Goal: Task Accomplishment & Management: Use online tool/utility

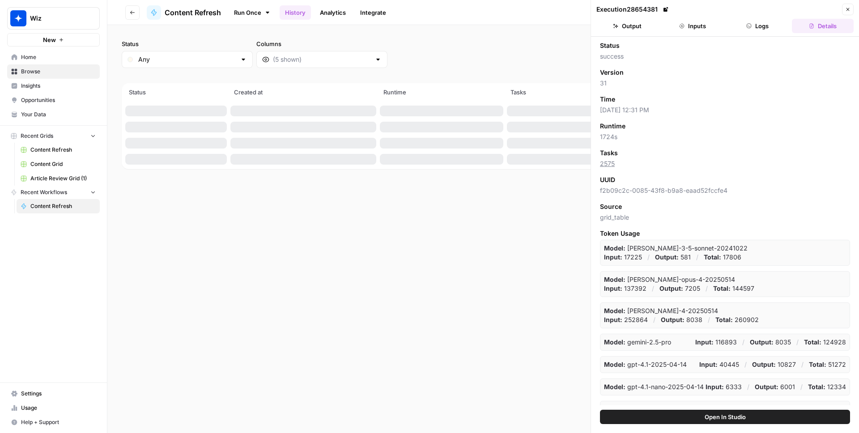
click at [764, 29] on button "Logs" at bounding box center [758, 26] width 62 height 14
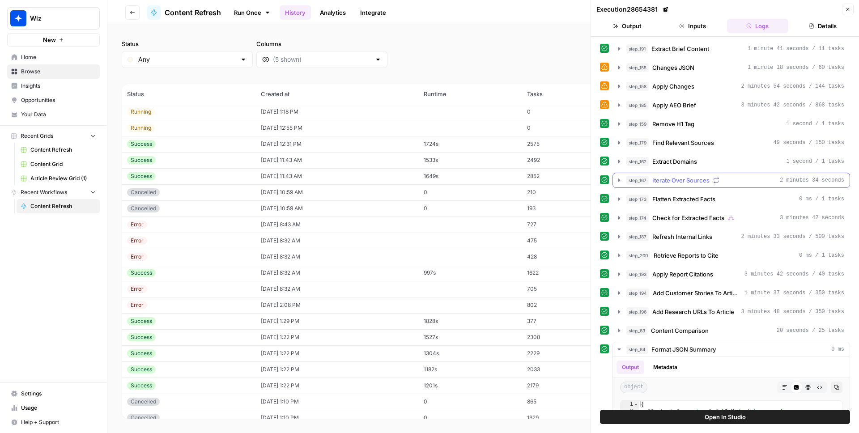
scroll to position [176, 0]
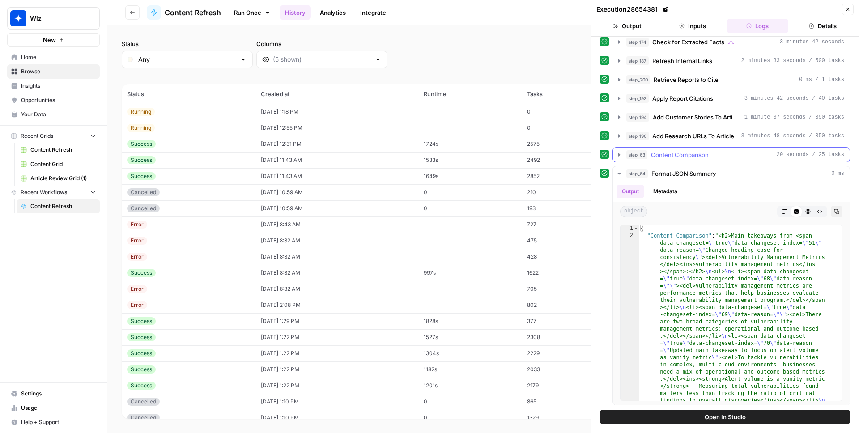
click at [677, 157] on span "Content Comparison" at bounding box center [680, 154] width 58 height 9
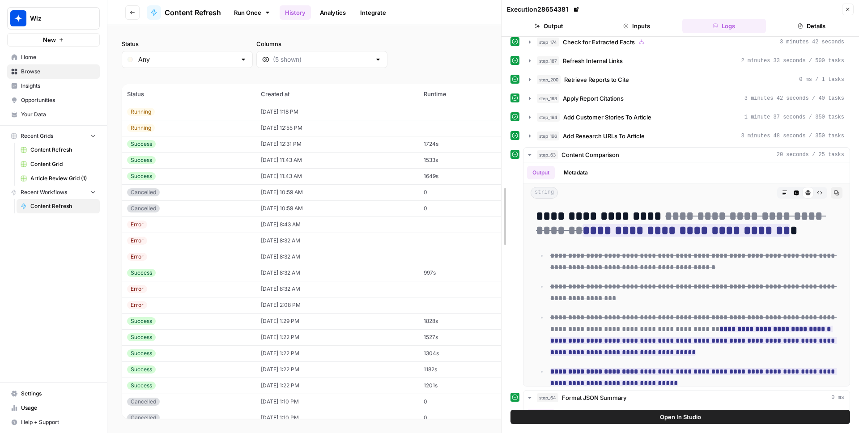
drag, startPoint x: 592, startPoint y: 152, endPoint x: 330, endPoint y: 156, distance: 261.9
click at [330, 156] on body "Wiz New Home Browse Insights Opportunities Your Data Recent Grids Content Refre…" at bounding box center [429, 216] width 859 height 433
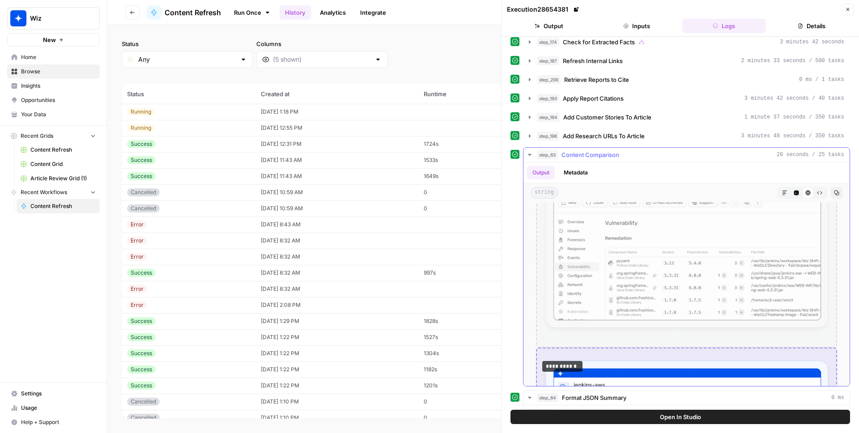
scroll to position [4294, 0]
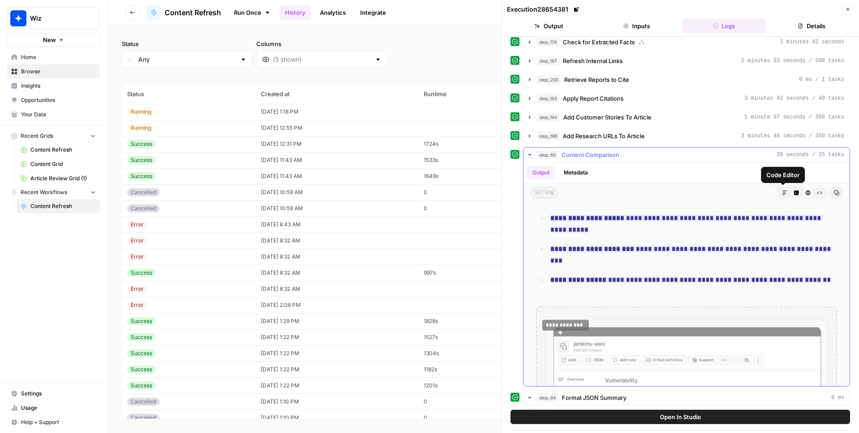
click at [791, 192] on button "Code Editor" at bounding box center [797, 193] width 12 height 12
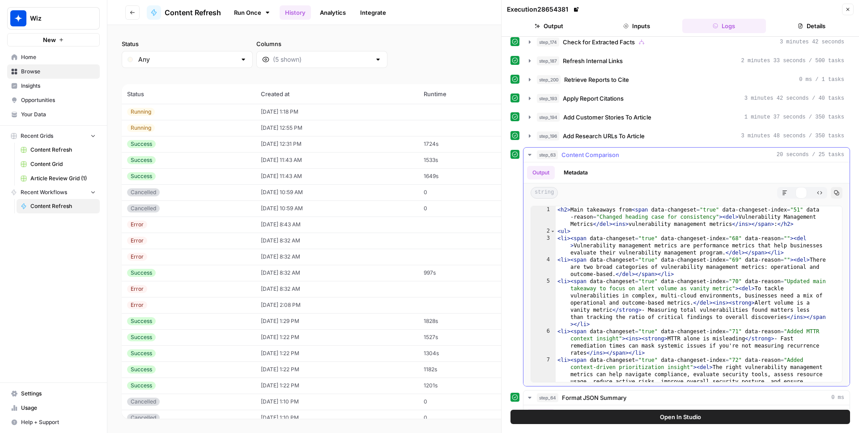
scroll to position [0, 0]
click at [802, 192] on button "HTML Viewer" at bounding box center [808, 193] width 12 height 12
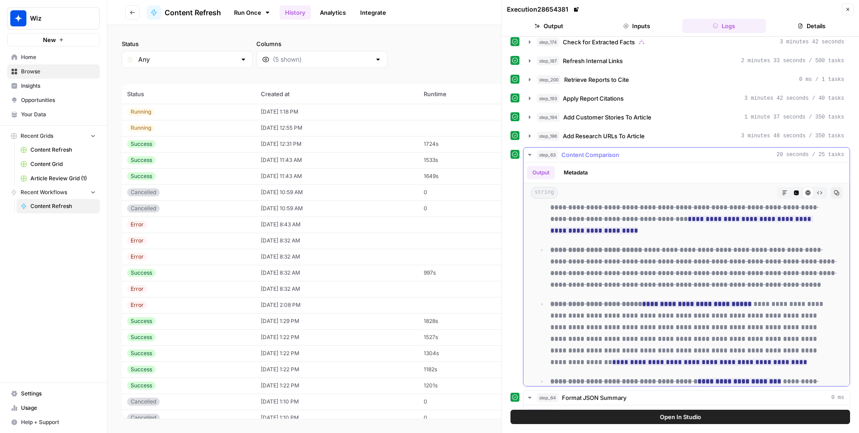
scroll to position [1133, 0]
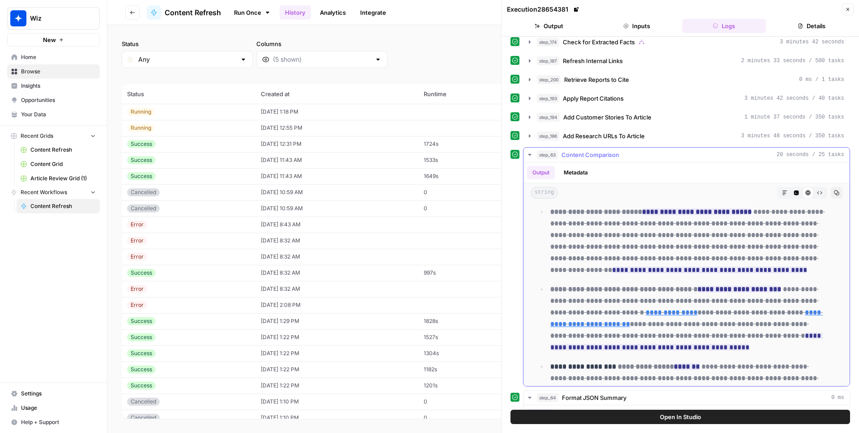
click at [794, 194] on icon "button" at bounding box center [796, 193] width 5 height 5
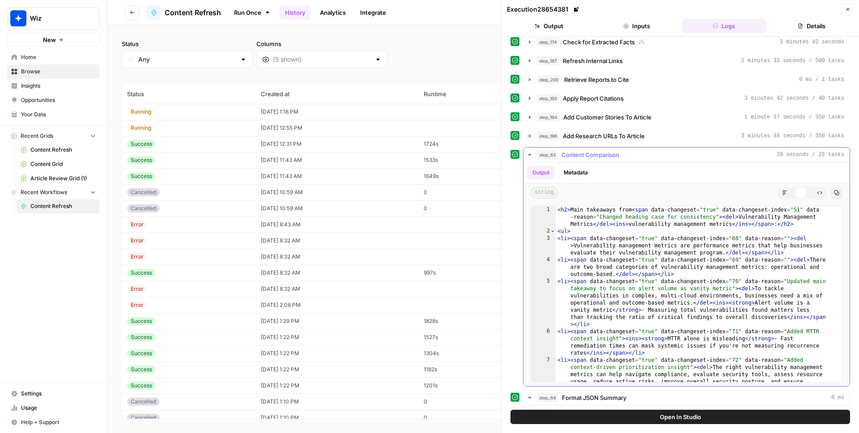
scroll to position [0, 0]
type textarea "**********"
click at [682, 254] on div "< h2 > Main takeaways from < span data-changeset = "true" data-changeset-index …" at bounding box center [696, 333] width 280 height 255
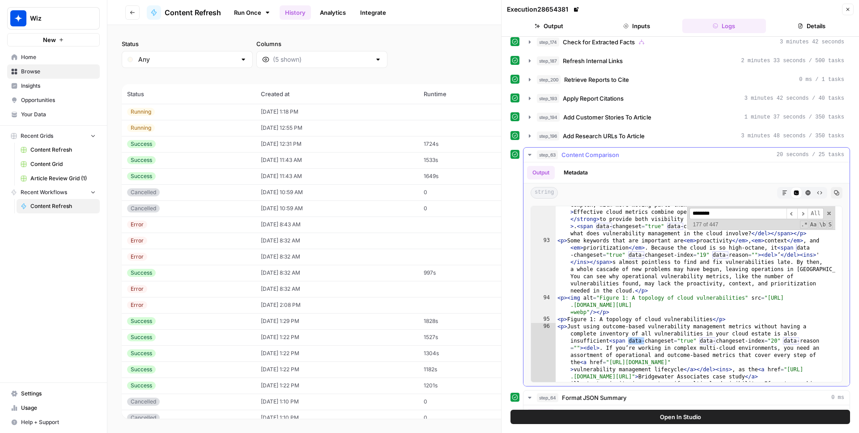
scroll to position [3493, 0]
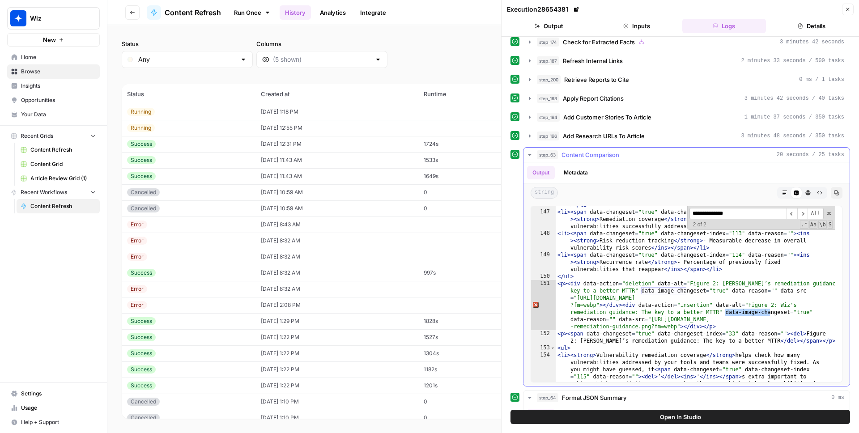
type input "**********"
type textarea "**********"
click at [674, 288] on div "< li > < strong > Mean time to remediate (MTTR) </ strong > < span data-changes…" at bounding box center [696, 289] width 280 height 276
drag, startPoint x: 690, startPoint y: 283, endPoint x: 635, endPoint y: 291, distance: 55.2
click at [635, 291] on div "< li > < strong > Mean time to remediate (MTTR) </ strong > < span data-changes…" at bounding box center [696, 289] width 280 height 276
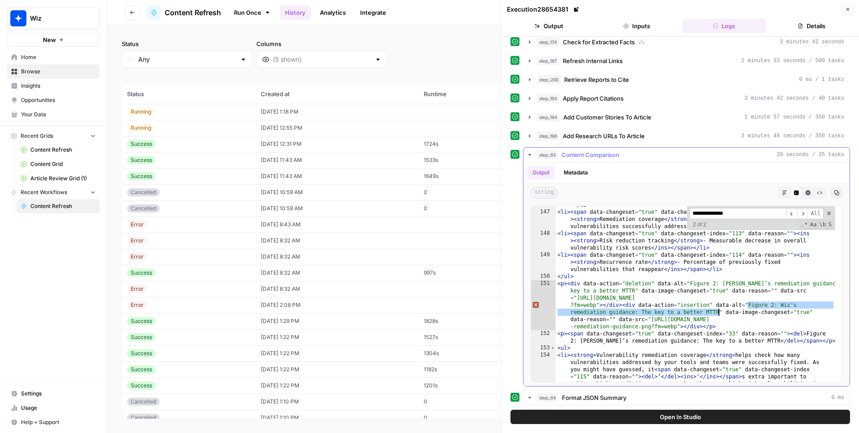
drag, startPoint x: 748, startPoint y: 304, endPoint x: 718, endPoint y: 311, distance: 30.2
click at [718, 311] on div "< li > < strong > Mean time to remediate (MTTR) </ strong > < span data-changes…" at bounding box center [696, 289] width 280 height 276
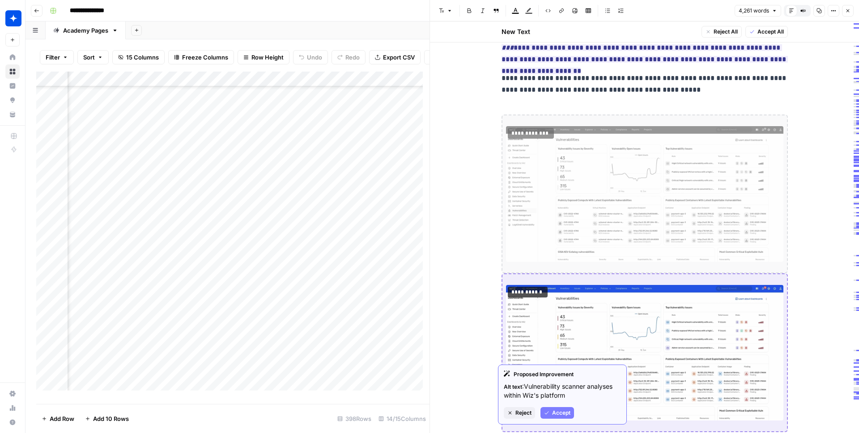
scroll to position [3590, 0]
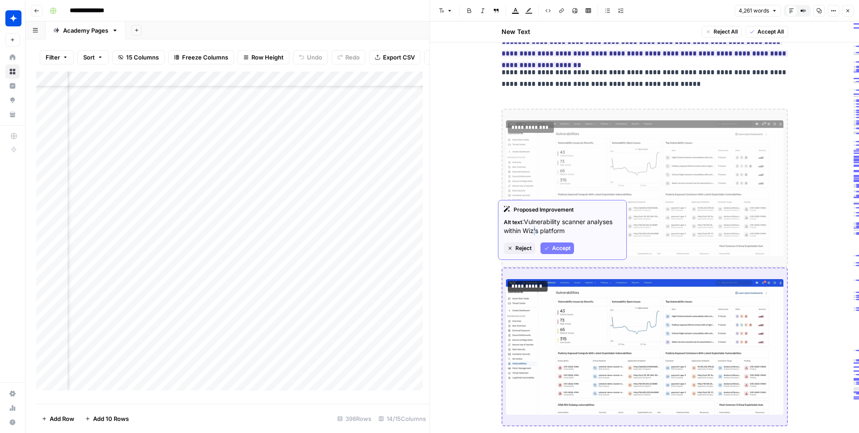
click at [534, 227] on li "Alt text : Vulnerability scanner analyses within Wiz’s platform" at bounding box center [562, 227] width 117 height 18
copy li "’"
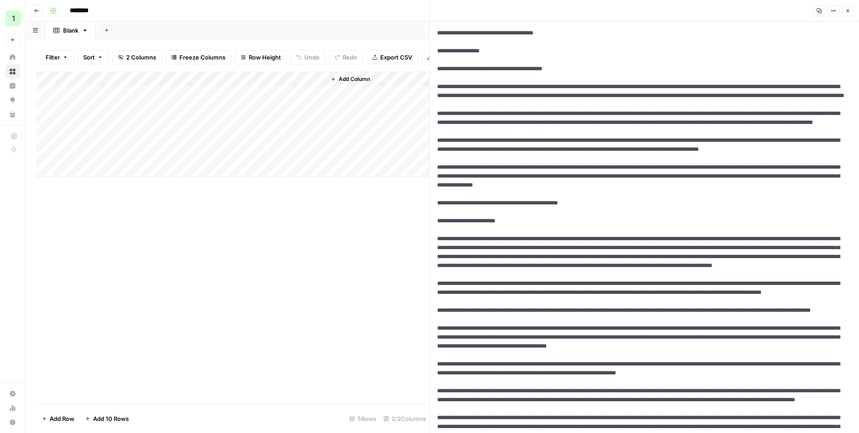
scroll to position [1538, 0]
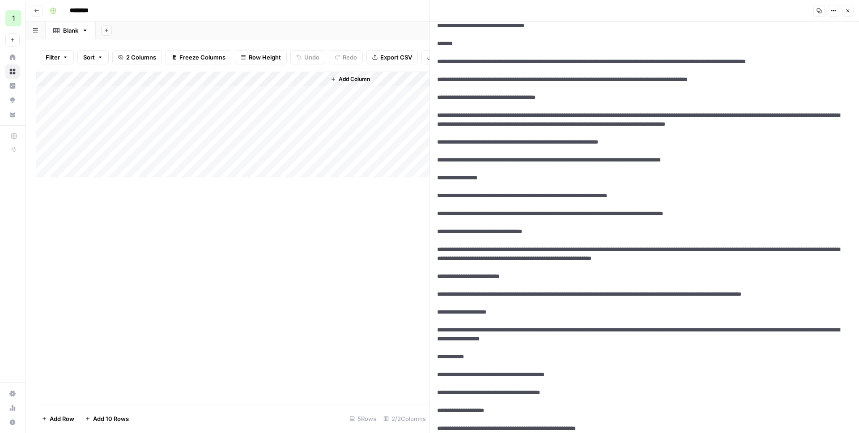
click at [511, 144] on textarea at bounding box center [641, 134] width 423 height 3300
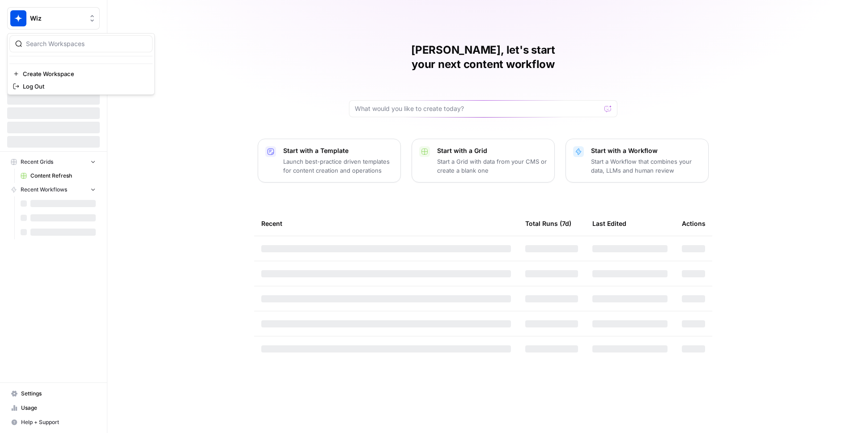
click at [75, 20] on span "Wiz" at bounding box center [57, 18] width 54 height 9
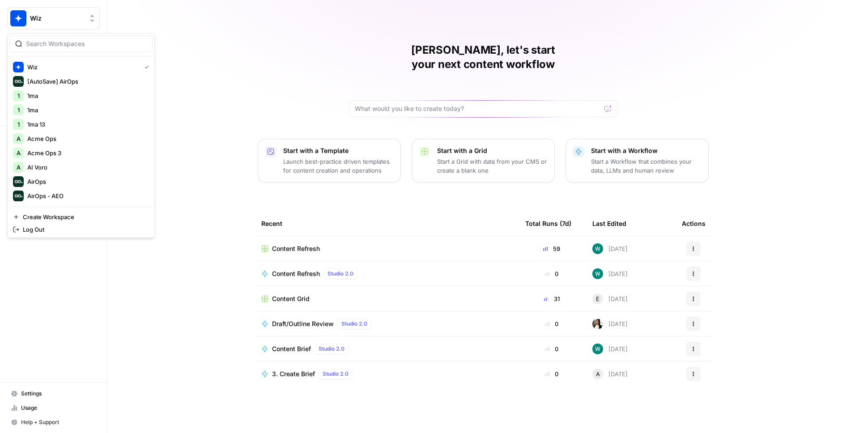
scroll to position [1323, 0]
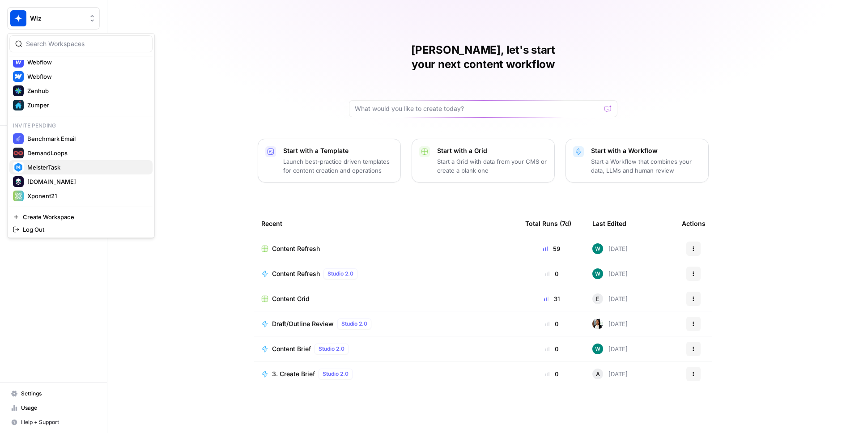
click at [56, 167] on span "MeisterTask" at bounding box center [86, 167] width 118 height 9
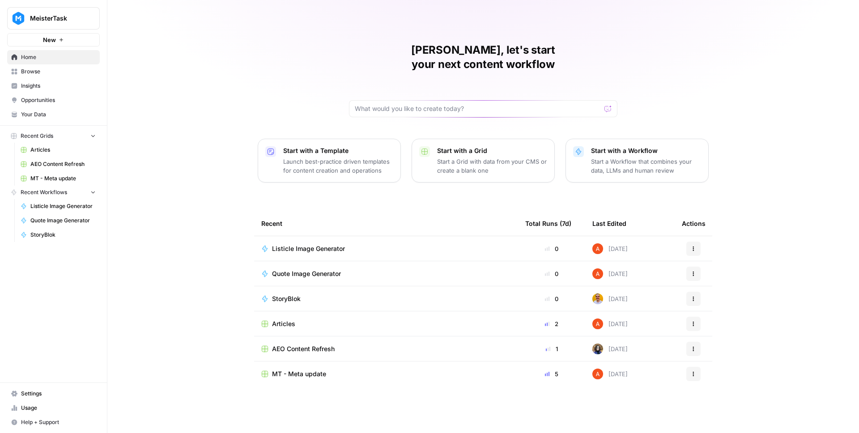
click at [43, 71] on span "Browse" at bounding box center [58, 72] width 75 height 8
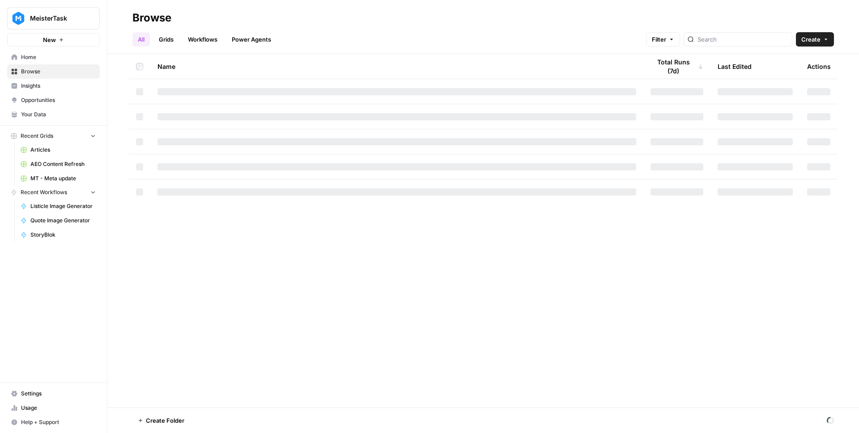
click at [204, 38] on link "Workflows" at bounding box center [203, 39] width 40 height 14
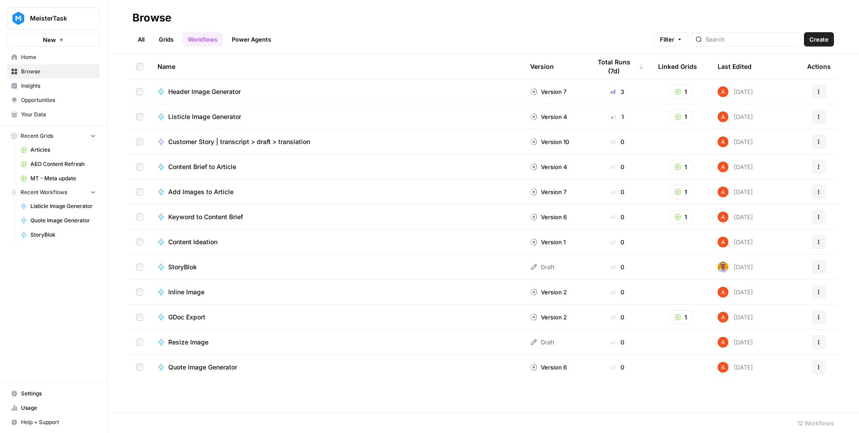
click at [173, 265] on span "StoryBlok" at bounding box center [182, 267] width 29 height 9
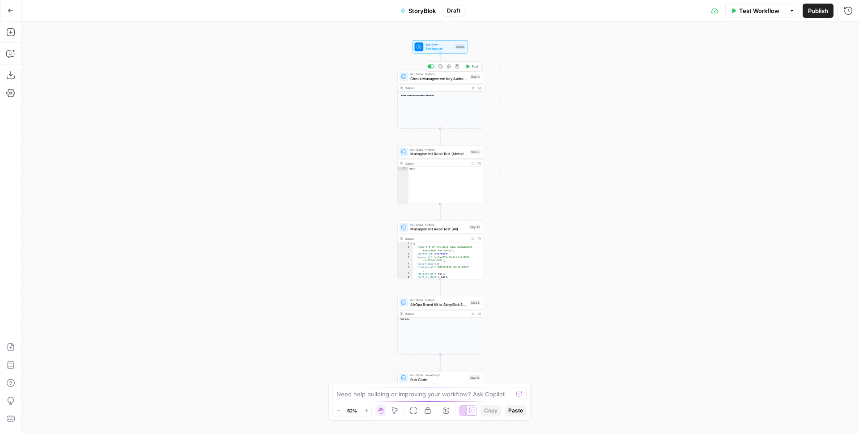
click at [444, 80] on span "Check Management Key Authorization" at bounding box center [438, 78] width 57 height 5
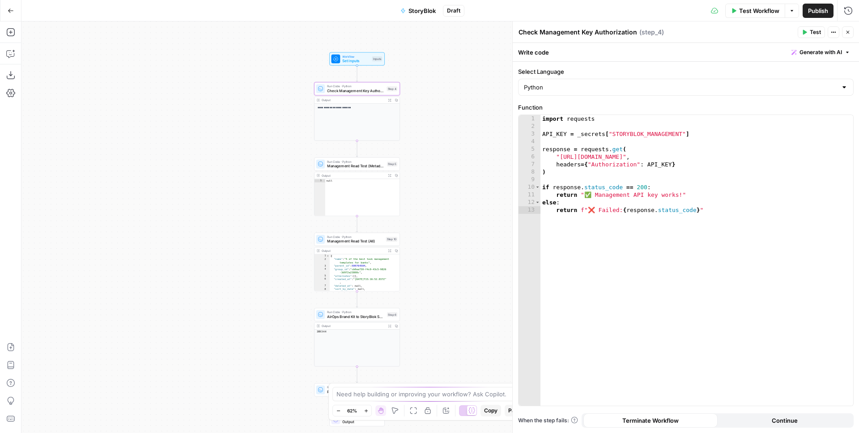
drag, startPoint x: 289, startPoint y: 98, endPoint x: 211, endPoint y: 110, distance: 79.3
click at [211, 110] on div "**********" at bounding box center [440, 227] width 838 height 412
click at [12, 36] on icon "button" at bounding box center [10, 32] width 9 height 9
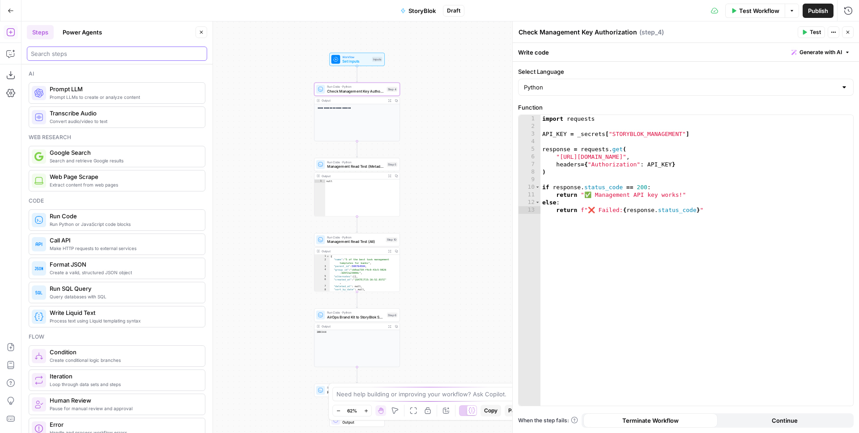
click at [72, 56] on input "search" at bounding box center [117, 53] width 172 height 9
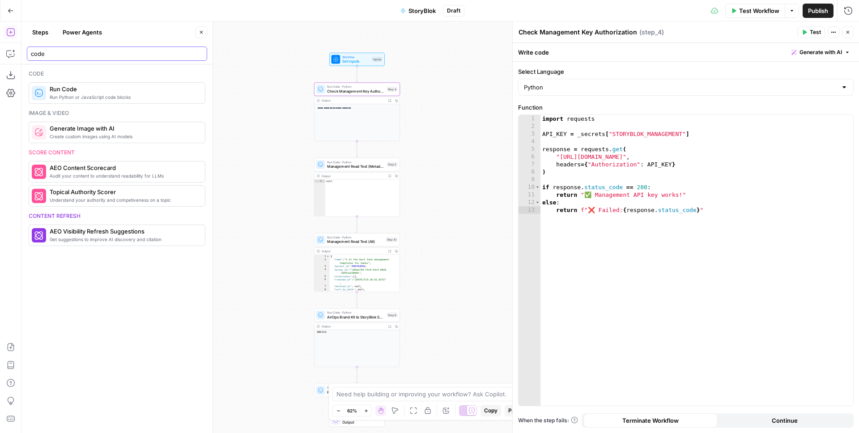
type input "code"
click at [115, 94] on span "Run Python or JavaScript code blocks" at bounding box center [124, 97] width 148 height 7
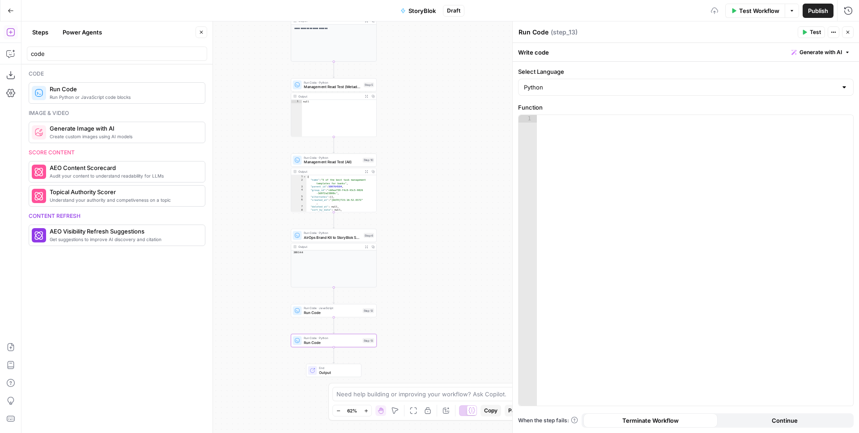
drag, startPoint x: 254, startPoint y: 145, endPoint x: 238, endPoint y: 77, distance: 69.0
click at [233, 72] on div "**********" at bounding box center [440, 227] width 838 height 412
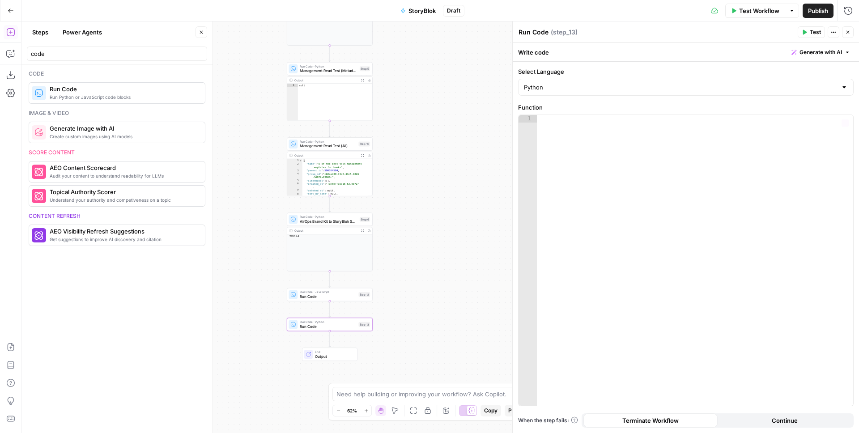
click at [609, 123] on div at bounding box center [695, 268] width 316 height 306
click at [576, 85] on input "Select Language" at bounding box center [680, 87] width 313 height 9
click at [553, 111] on span "JavaScript" at bounding box center [689, 109] width 307 height 9
type input "JavaScript"
click at [585, 141] on div at bounding box center [695, 268] width 316 height 306
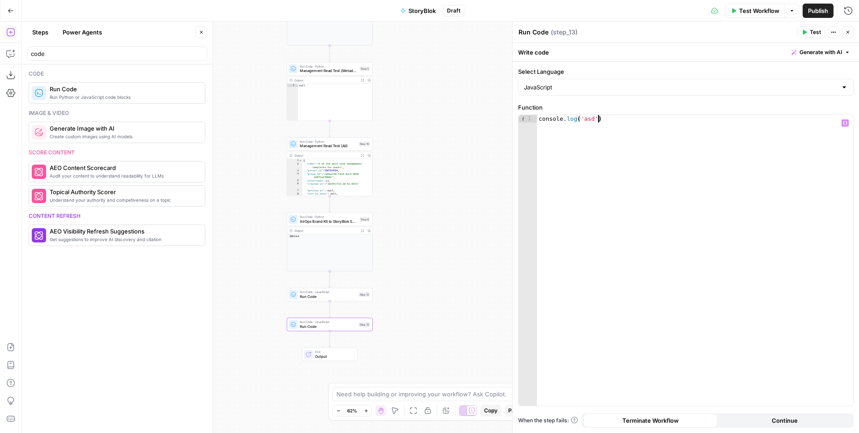
scroll to position [0, 4]
type textarea "**********"
click at [629, 184] on div "console . log ( 'asd' ) return 123" at bounding box center [695, 268] width 316 height 306
type textarea "**********"
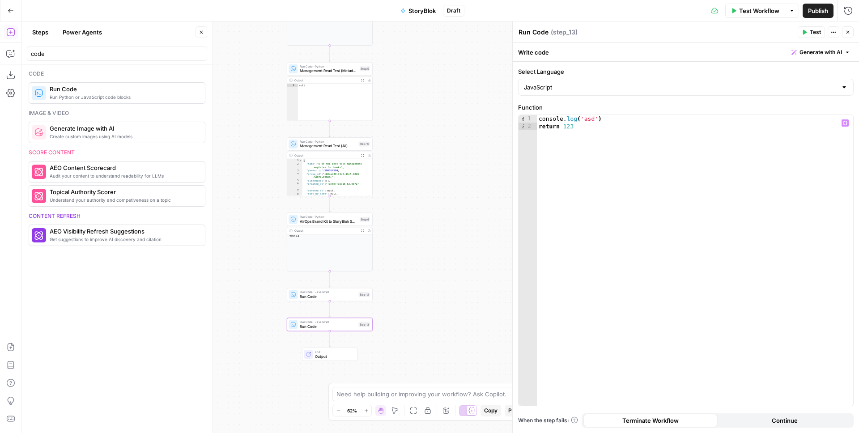
click at [803, 27] on div "Options" at bounding box center [791, 30] width 31 height 16
click at [815, 33] on span "Test" at bounding box center [815, 32] width 11 height 8
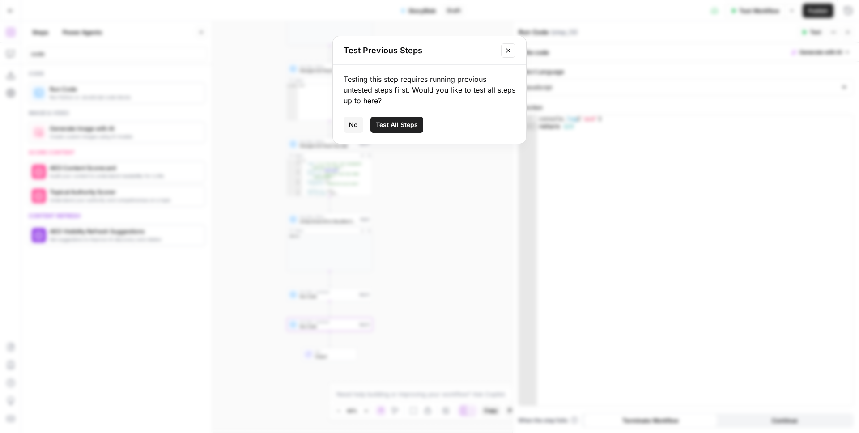
click at [516, 51] on div "Test Previous Steps" at bounding box center [429, 50] width 193 height 29
click at [509, 50] on icon "Close modal" at bounding box center [508, 50] width 7 height 7
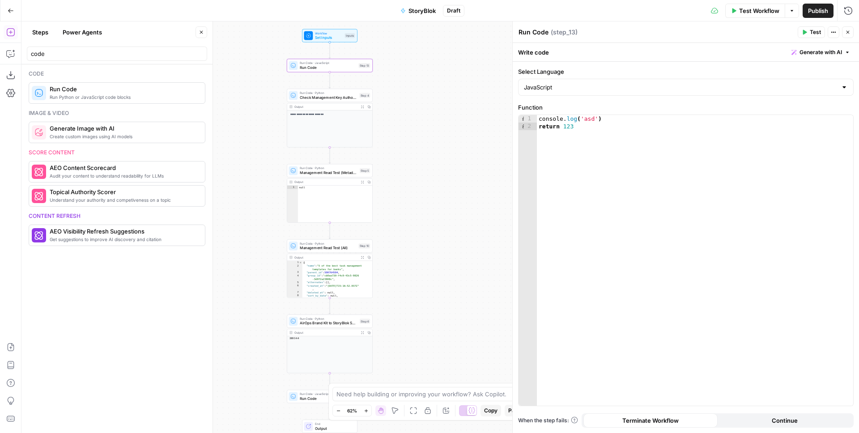
click at [804, 31] on icon "button" at bounding box center [804, 32] width 5 height 5
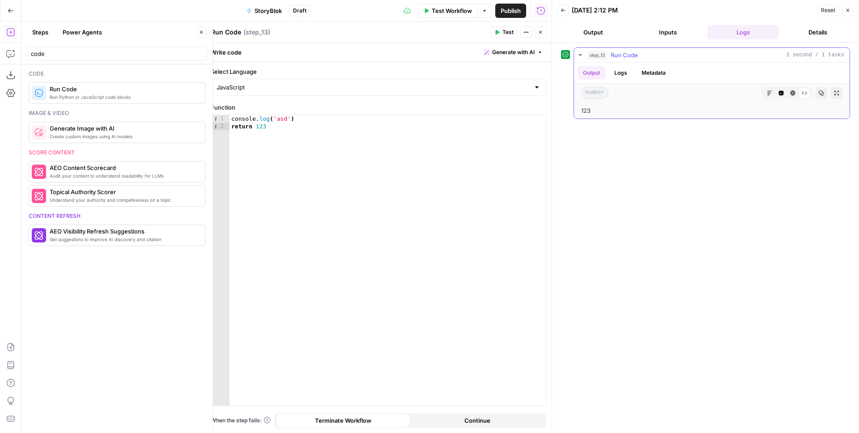
click at [627, 69] on button "Logs" at bounding box center [621, 72] width 24 height 13
click at [414, 159] on div "console . log ( 'asd' ) return 123" at bounding box center [388, 268] width 316 height 306
click at [503, 35] on span "Test" at bounding box center [508, 32] width 11 height 8
click at [299, 136] on div "console . log ( 'asd' ) return 123" at bounding box center [388, 268] width 316 height 306
type textarea "**********"
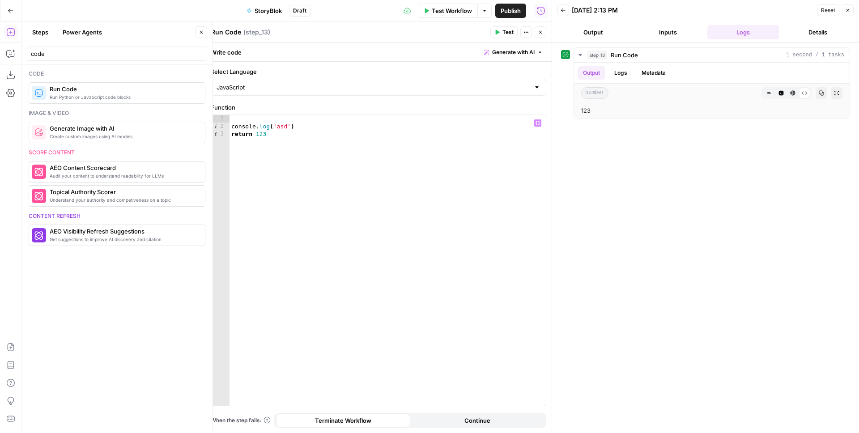
click at [499, 139] on div "console . log ( 'asd' ) return 123" at bounding box center [388, 268] width 316 height 306
click at [514, 33] on button "Test" at bounding box center [504, 32] width 27 height 12
click at [624, 73] on button "Logs" at bounding box center [621, 72] width 24 height 13
click at [313, 141] on div "console . log ( 'asd' ) return 123" at bounding box center [388, 268] width 316 height 306
type textarea "**********"
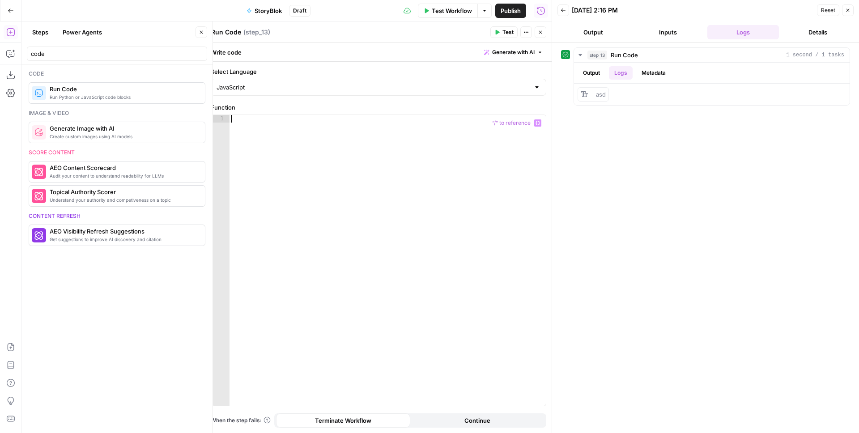
click at [325, 156] on div at bounding box center [388, 268] width 316 height 306
paste textarea "**********"
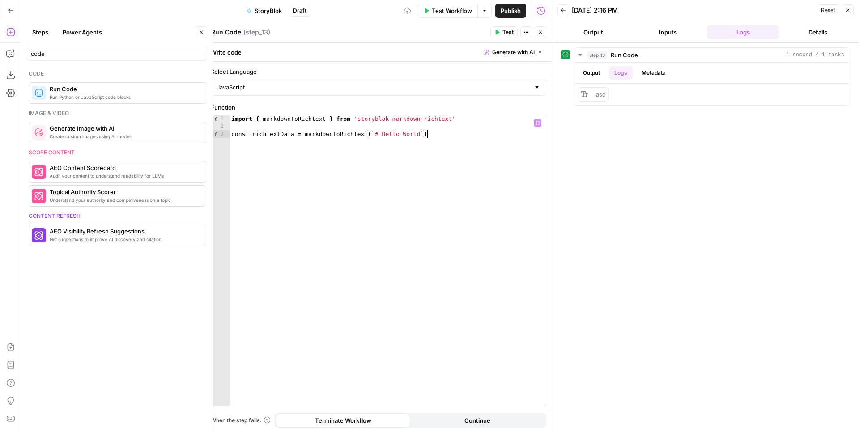
click at [499, 34] on icon "button" at bounding box center [497, 32] width 5 height 5
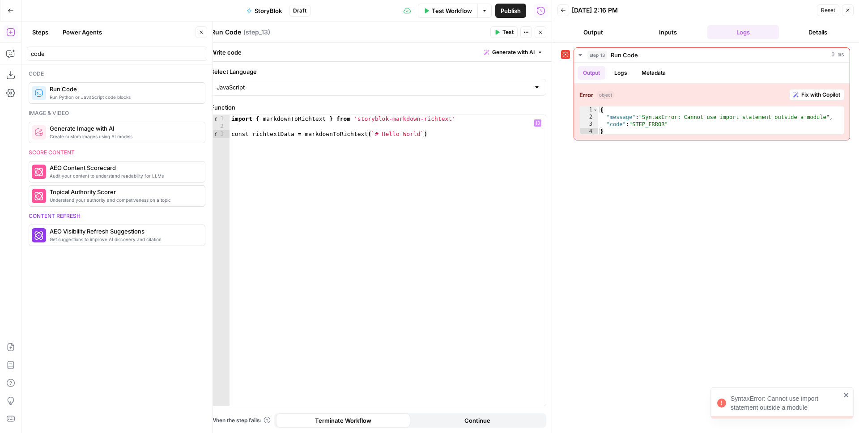
click at [247, 121] on div "import { markdownToRichtext } from 'storyblok-markdown-richtext' const richtext…" at bounding box center [388, 268] width 316 height 306
click at [450, 139] on div "markdownToRichtext = require ( 'storyblok-markdown-richtext' ) const richtextDa…" at bounding box center [388, 268] width 316 height 306
type textarea "**********"
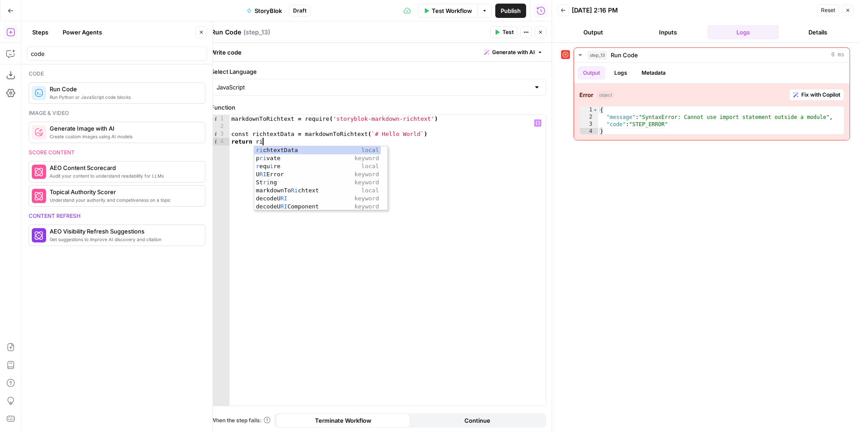
scroll to position [0, 2]
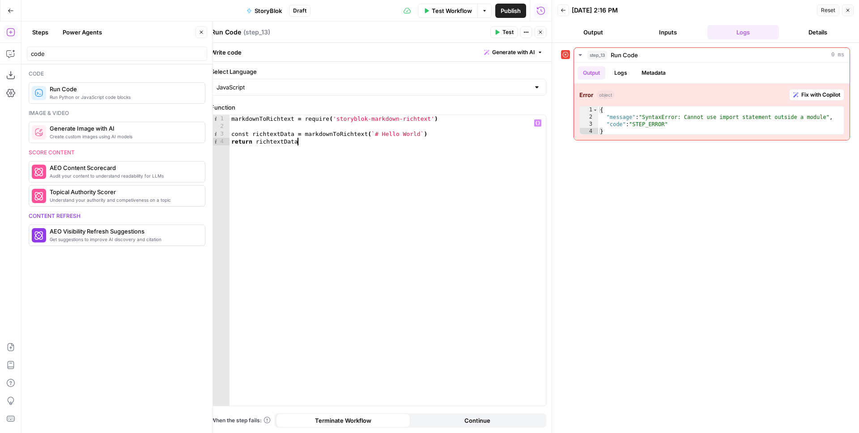
click at [506, 30] on span "Test" at bounding box center [508, 32] width 11 height 8
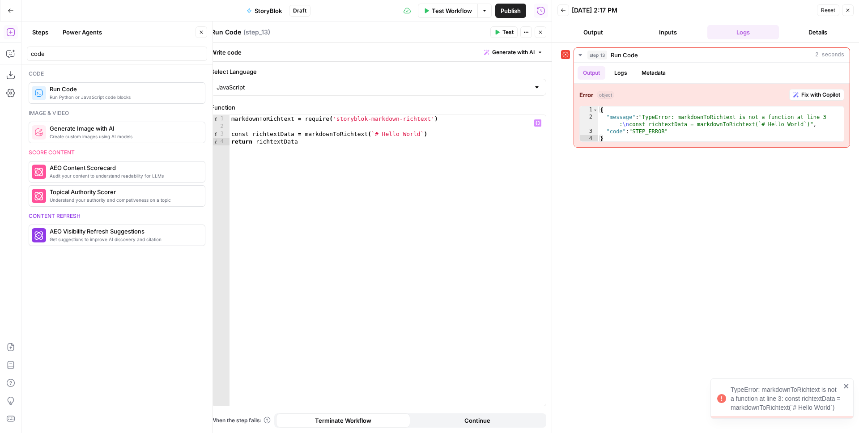
click at [280, 118] on div "markdownToRichtext = require ( 'storyblok-markdown-richtext' ) const richtextDa…" at bounding box center [388, 268] width 316 height 306
click at [253, 120] on div "markdownToRichtext = require ( 'storyblok-markdown-richtext' ) const richtextDa…" at bounding box center [388, 268] width 316 height 306
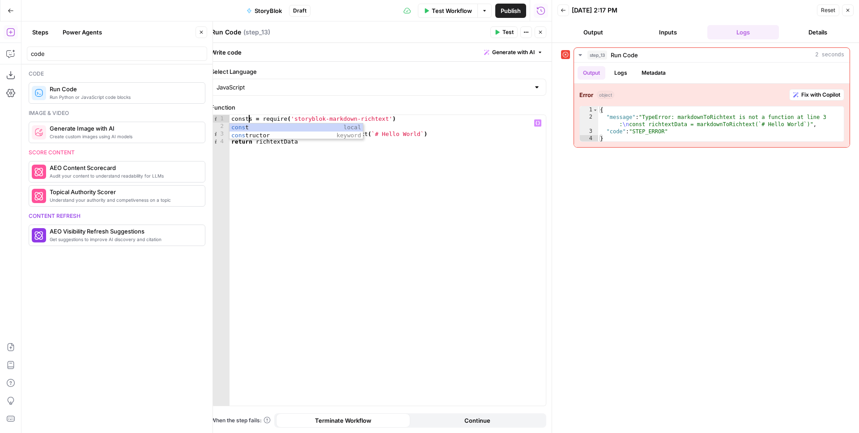
scroll to position [0, 1]
click at [301, 132] on div "const s = require ( 'storyblok-markdown-richtext' ) const richtextData = markdo…" at bounding box center [388, 268] width 316 height 306
click at [340, 140] on div "const s = require ( 'storyblok-markdown-richtext' ) const richtextData = s . ma…" at bounding box center [388, 268] width 316 height 306
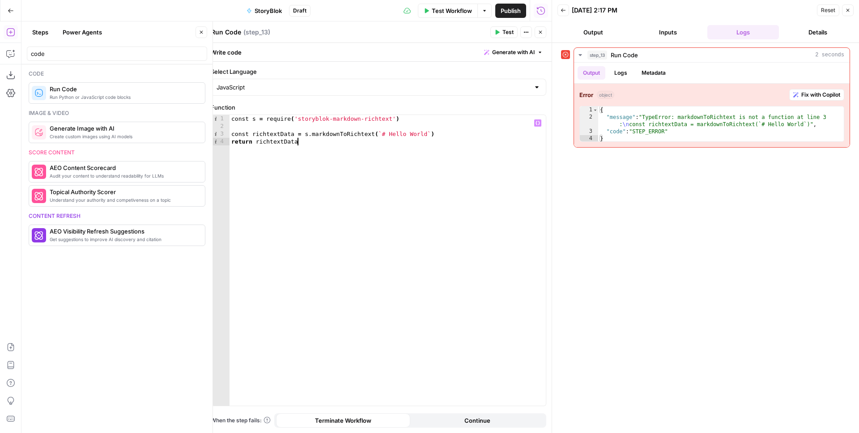
type textarea "**********"
click at [499, 32] on icon "button" at bounding box center [498, 32] width 4 height 5
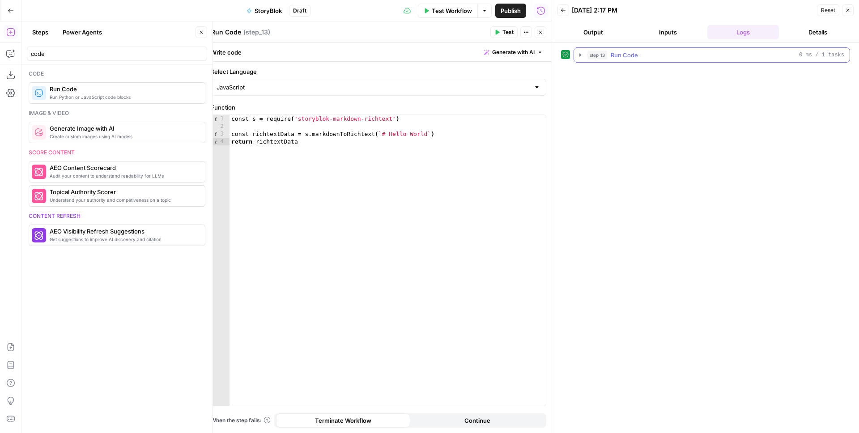
click at [583, 53] on icon "button" at bounding box center [580, 54] width 7 height 7
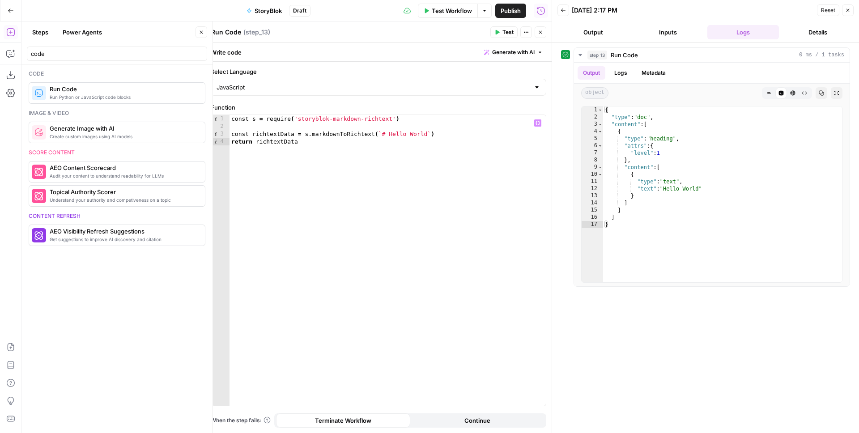
drag, startPoint x: 194, startPoint y: 47, endPoint x: 221, endPoint y: 65, distance: 32.8
click at [205, 45] on div "code" at bounding box center [117, 52] width 180 height 18
click at [200, 28] on button "Close" at bounding box center [202, 32] width 12 height 12
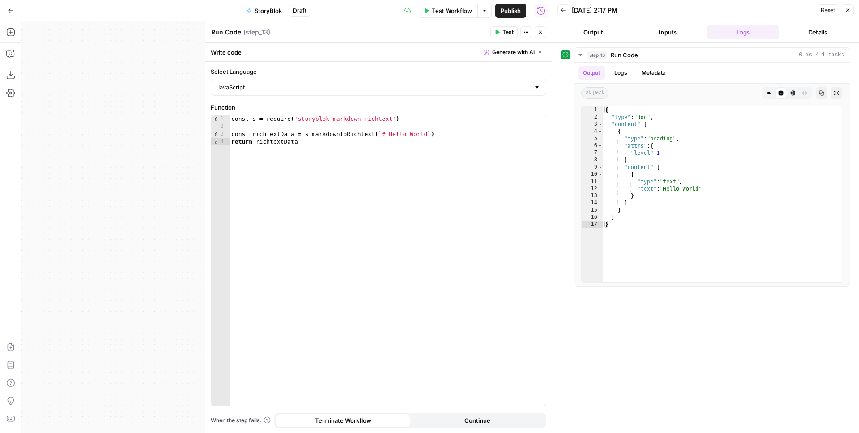
drag, startPoint x: 136, startPoint y: 107, endPoint x: 39, endPoint y: 110, distance: 96.3
click at [77, 107] on div "**********" at bounding box center [286, 227] width 530 height 412
drag, startPoint x: 93, startPoint y: 90, endPoint x: 68, endPoint y: 96, distance: 24.9
click at [53, 98] on div "**********" at bounding box center [286, 227] width 530 height 412
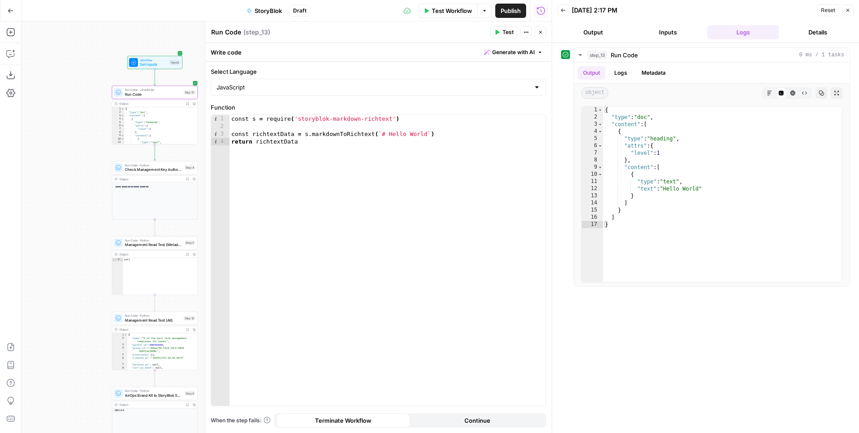
drag, startPoint x: 158, startPoint y: 82, endPoint x: 109, endPoint y: 107, distance: 55.2
click at [83, 108] on div "**********" at bounding box center [286, 227] width 530 height 412
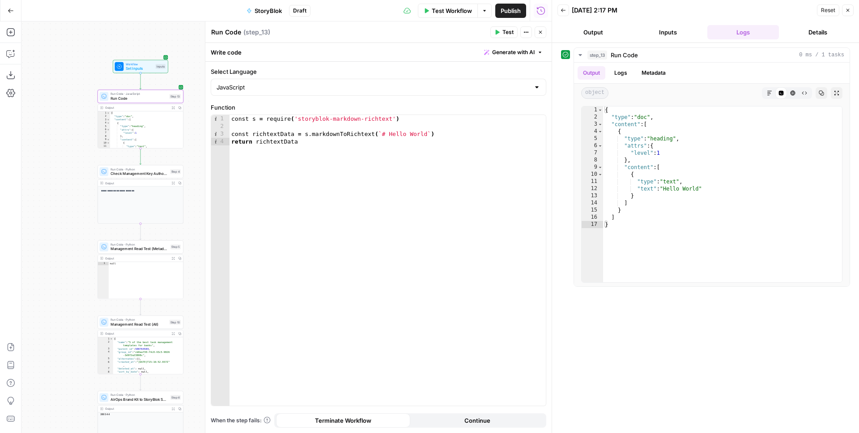
click at [241, 29] on div "Run Code Run Code" at bounding box center [226, 32] width 34 height 11
click at [233, 34] on textarea "Run Code" at bounding box center [226, 32] width 30 height 9
paste textarea "import { markdownToRichtext } from 'storyblok-markdown-richtext'const richtextD…"
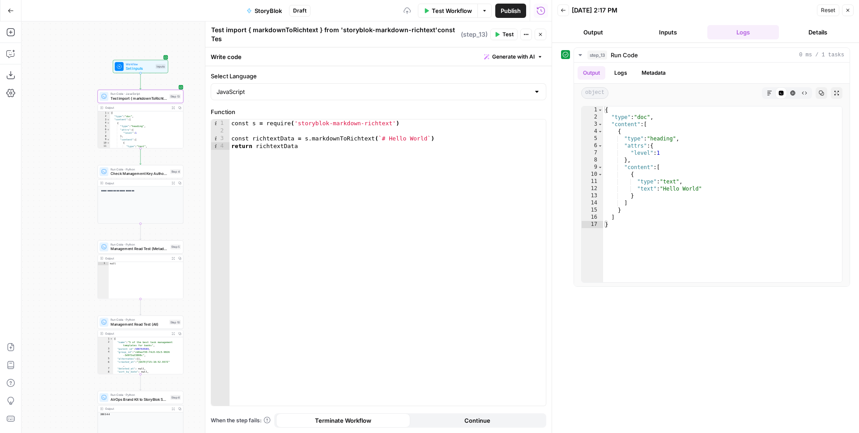
click at [222, 29] on textarea "Test import { markdownToRichtext } from 'storyblok-markdown-richtext'const Tes" at bounding box center [335, 35] width 248 height 18
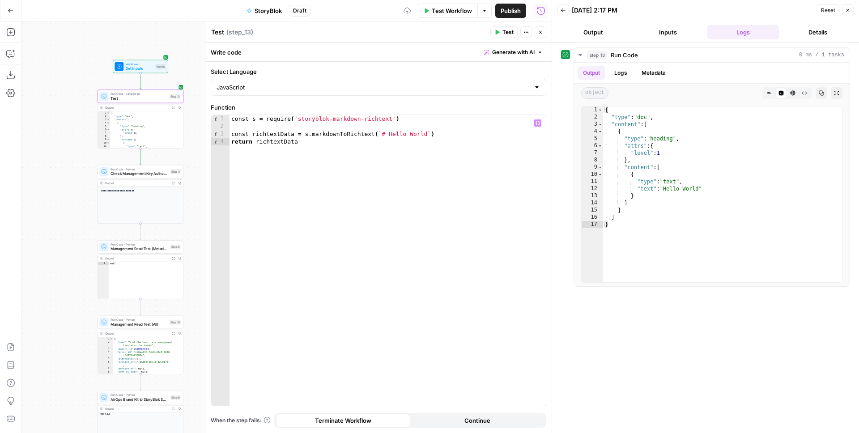
type textarea "Test"
type textarea "**********"
drag, startPoint x: 297, startPoint y: 120, endPoint x: 393, endPoint y: 116, distance: 95.9
click at [393, 116] on div "const s = require ( 'storyblok-markdown-richtext' ) const richtextData = s . ma…" at bounding box center [388, 268] width 316 height 306
click at [227, 33] on span "( step_13 )" at bounding box center [239, 32] width 27 height 9
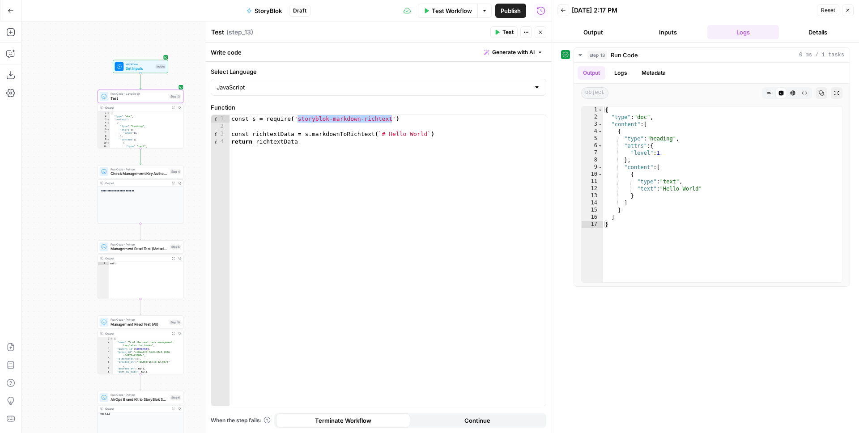
click at [218, 31] on textarea "Test" at bounding box center [217, 32] width 13 height 9
paste textarea "storyblok-markdown-richtext"
type textarea "Test storyblok-markdown-richtext"
click at [366, 33] on div "Test storyblok-markdown-richtext Test storyblok-markdown-richtext ( step_13 )" at bounding box center [349, 32] width 277 height 10
click at [284, 33] on textarea "Test storyblok-markdown-richtext" at bounding box center [264, 32] width 107 height 9
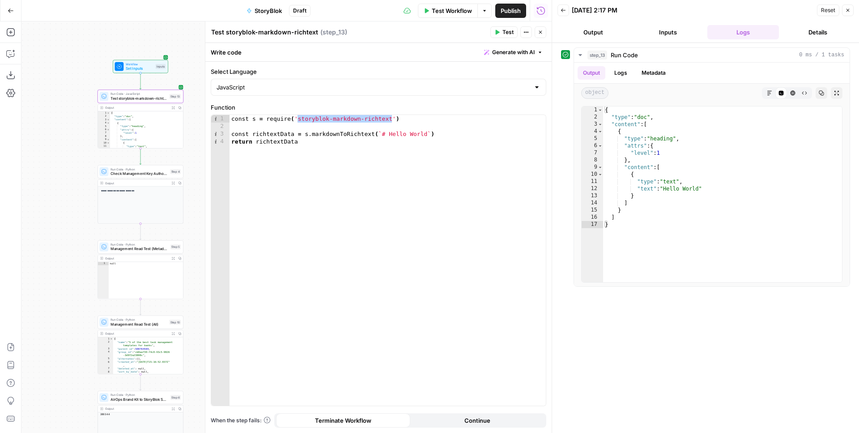
click at [398, 37] on div "Test storyblok-markdown-richtext Test storyblok-markdown-richtext ( step_13 ) T…" at bounding box center [379, 32] width 336 height 12
click at [849, 10] on icon "button" at bounding box center [847, 10] width 5 height 5
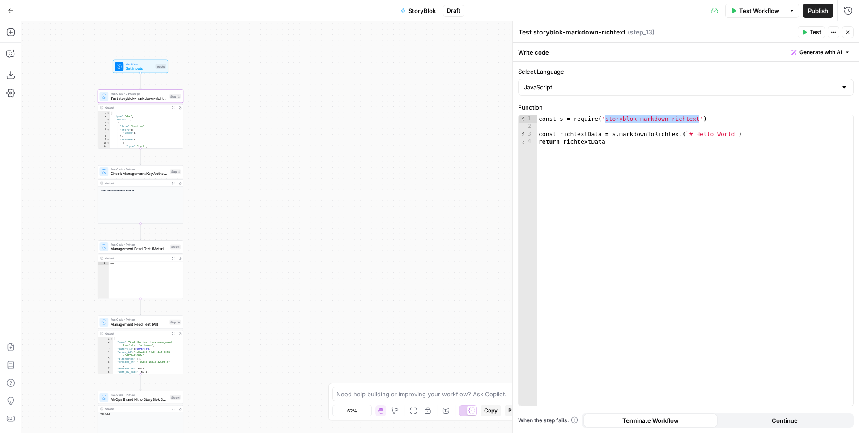
click at [849, 33] on icon "button" at bounding box center [847, 32] width 5 height 5
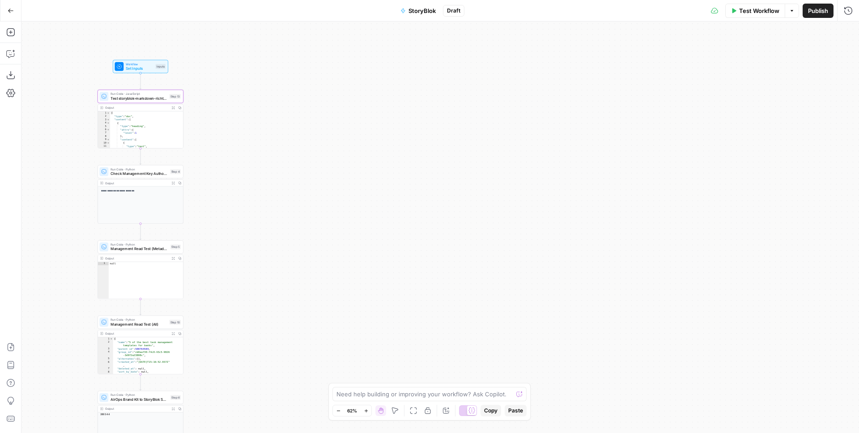
drag, startPoint x: 247, startPoint y: 104, endPoint x: 332, endPoint y: 107, distance: 85.5
click at [332, 107] on div "Workflow Set Inputs Inputs Run Code · JavaScript Test storyblok-markdown-richte…" at bounding box center [440, 227] width 838 height 412
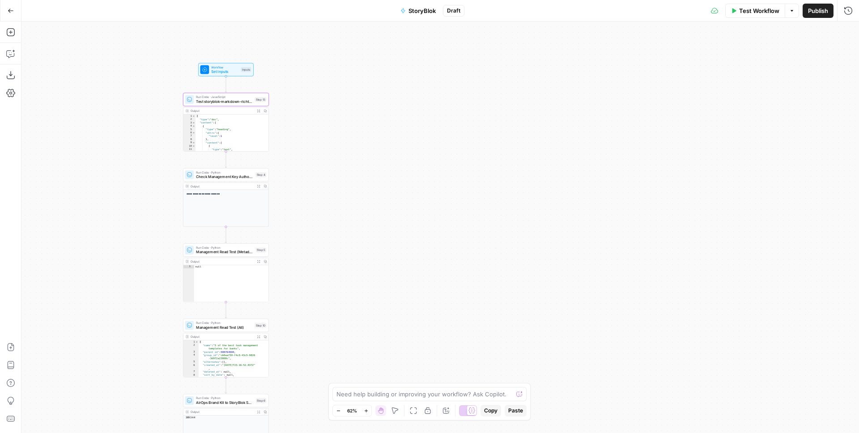
click at [231, 102] on span "Test storyblok-markdown-richtext" at bounding box center [224, 101] width 56 height 5
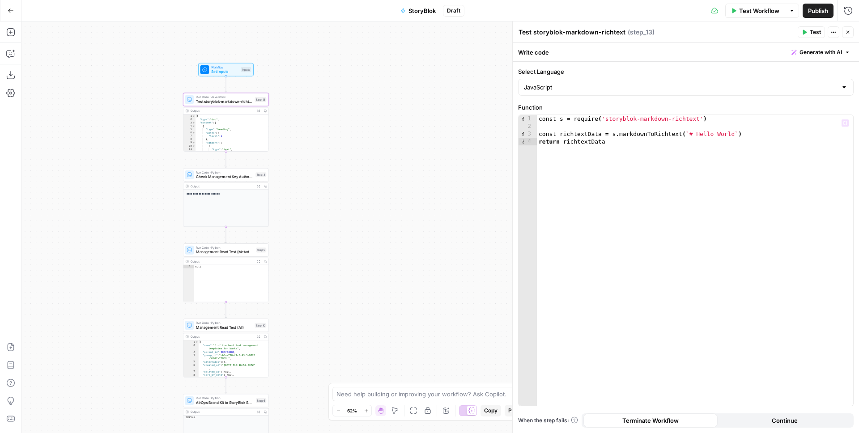
click at [819, 35] on span "Test" at bounding box center [815, 32] width 11 height 8
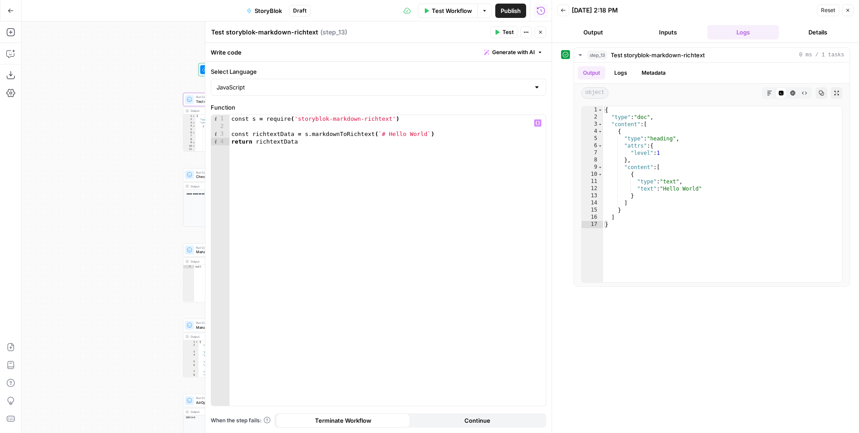
type textarea "**********"
click at [432, 177] on div "const s = require ( 'storyblok-markdown-richtext' ) const richtextData = s . ma…" at bounding box center [388, 268] width 316 height 306
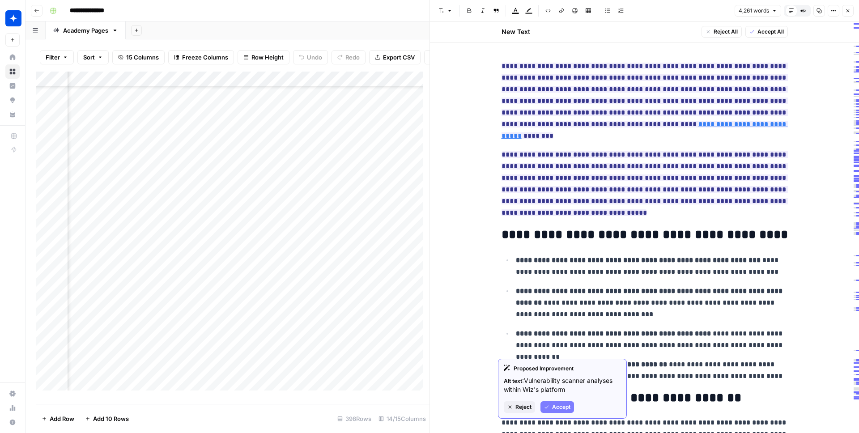
scroll to position [3590, 0]
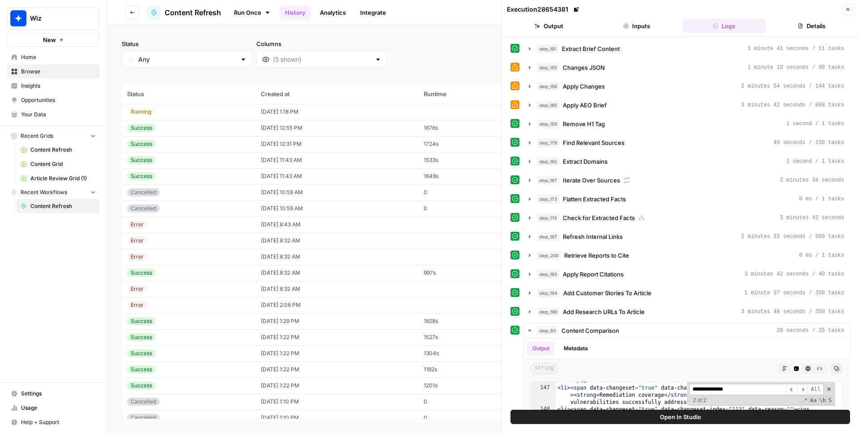
scroll to position [3493, 0]
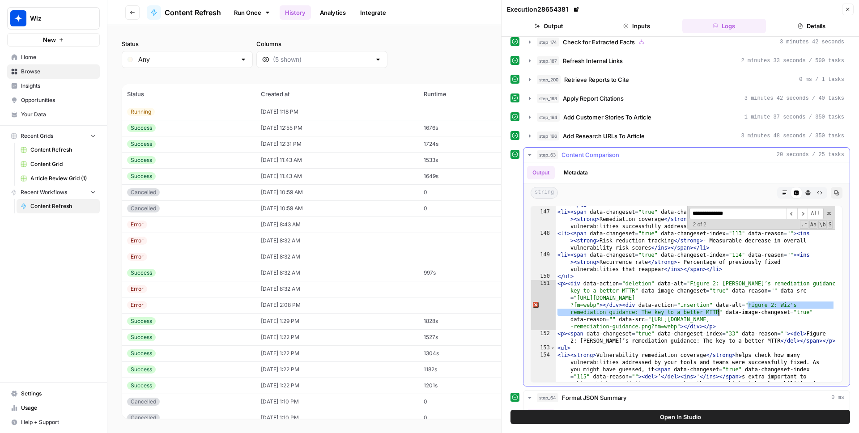
click at [627, 222] on div "< li > < strong > Mean time to remediate (MTTR) </ strong > < span data-changes…" at bounding box center [696, 289] width 280 height 276
type textarea "**********"
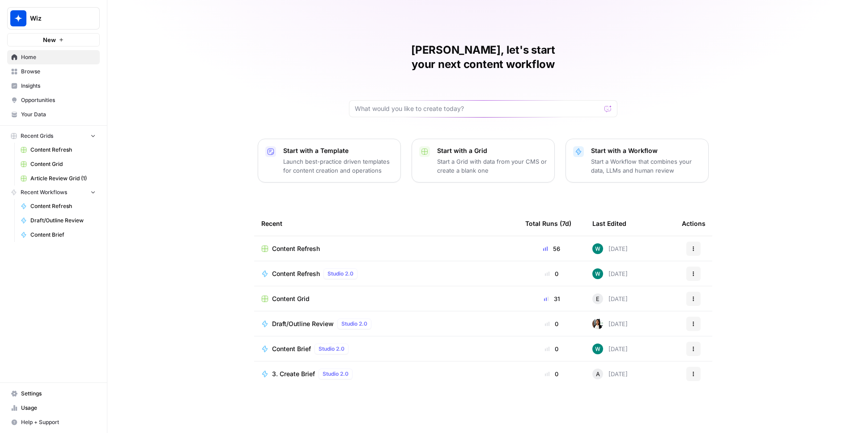
click at [693, 74] on div "[PERSON_NAME], let's start your next content workflow Start with a Template Lau…" at bounding box center [483, 216] width 752 height 433
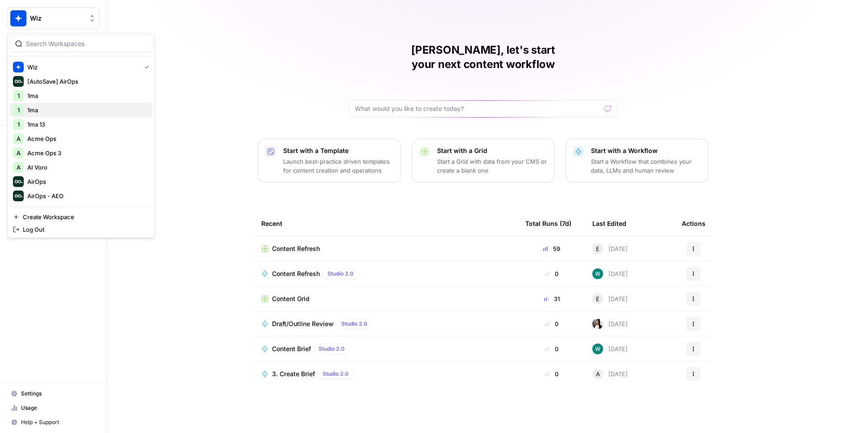
click at [40, 106] on span "1ma" at bounding box center [86, 110] width 118 height 9
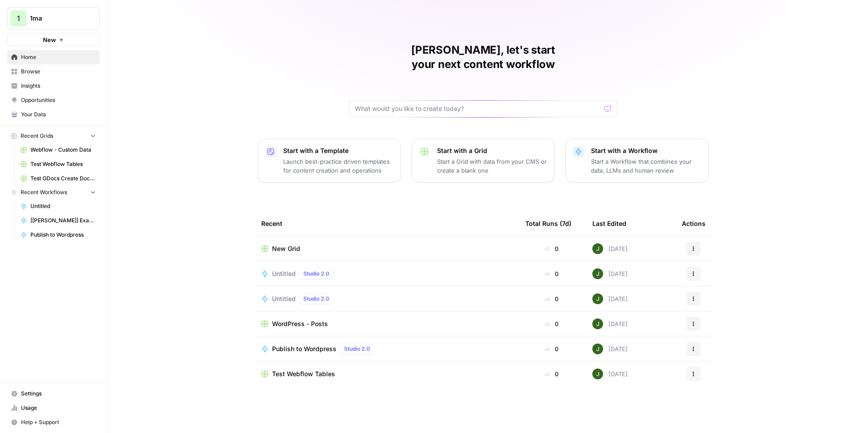
click at [197, 121] on div "[PERSON_NAME], let's start your next content workflow Start with a Template Lau…" at bounding box center [483, 216] width 752 height 433
click at [749, 67] on div "[PERSON_NAME], let's start your next content workflow Start with a Template Lau…" at bounding box center [483, 216] width 752 height 433
click at [266, 89] on div "[PERSON_NAME], let's start your next content workflow Start with a Template Lau…" at bounding box center [483, 216] width 752 height 433
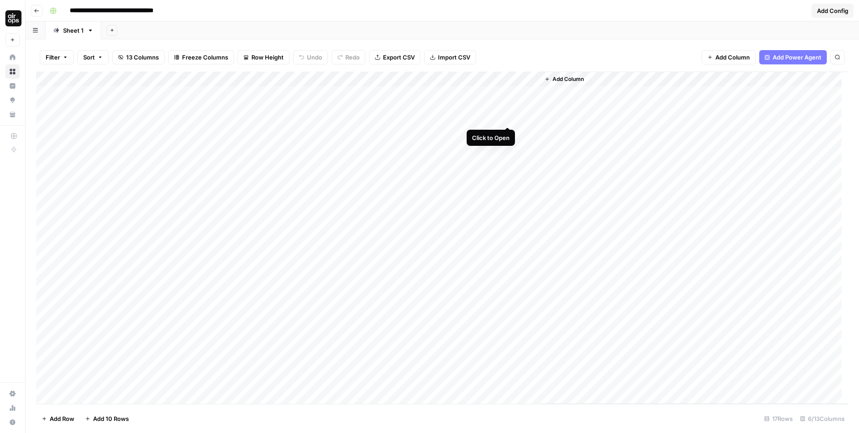
click at [507, 93] on div "Add Column" at bounding box center [442, 238] width 812 height 333
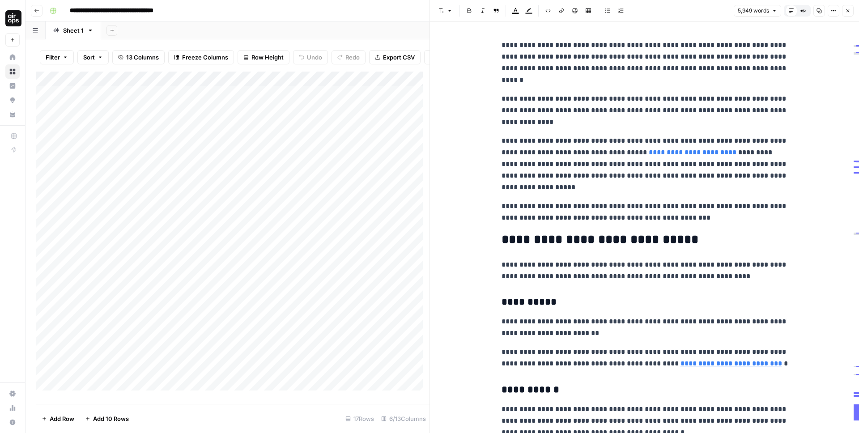
click at [841, 12] on div "5,949 words Default Editor Compare Old vs New Content Copy Options Close" at bounding box center [794, 11] width 120 height 12
click at [848, 11] on icon "button" at bounding box center [847, 10] width 5 height 5
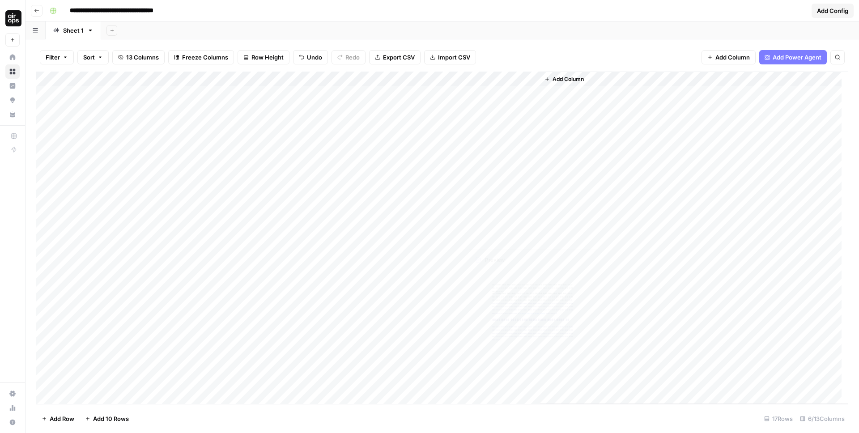
scroll to position [367, 0]
click at [508, 317] on div "Add Column" at bounding box center [442, 238] width 812 height 333
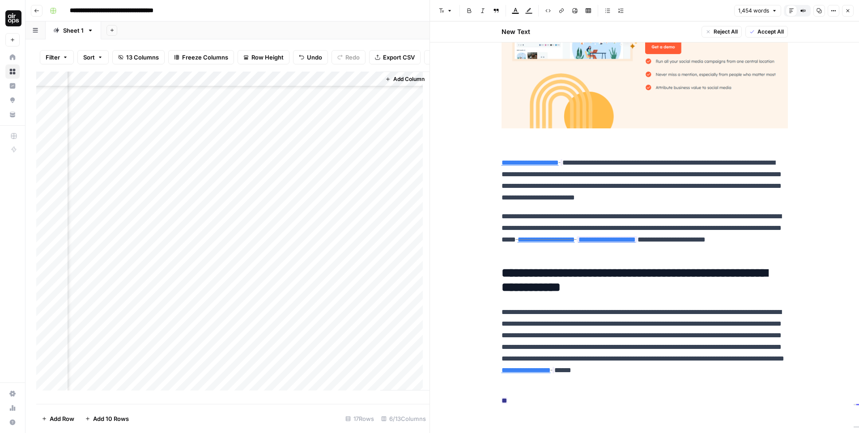
scroll to position [367, 0]
click at [45, 297] on div "Add Column" at bounding box center [232, 235] width 393 height 326
click at [59, 417] on span "Delete 1 Row" at bounding box center [60, 418] width 36 height 9
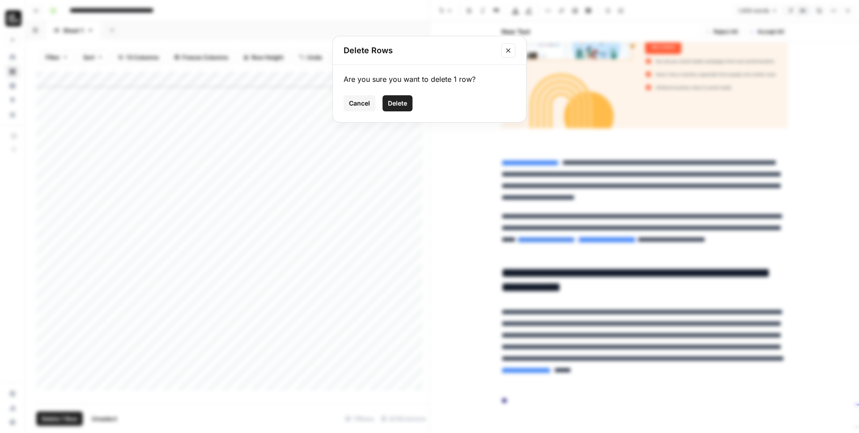
click at [402, 105] on span "Delete" at bounding box center [397, 103] width 19 height 9
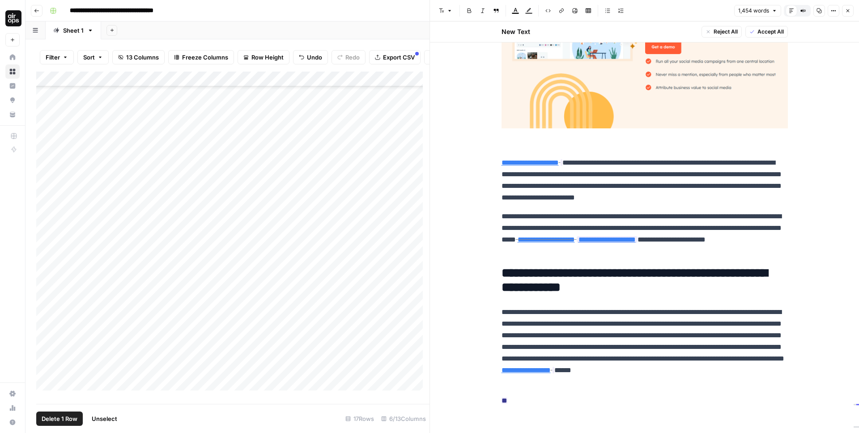
click at [609, 248] on p "**********" at bounding box center [645, 234] width 286 height 47
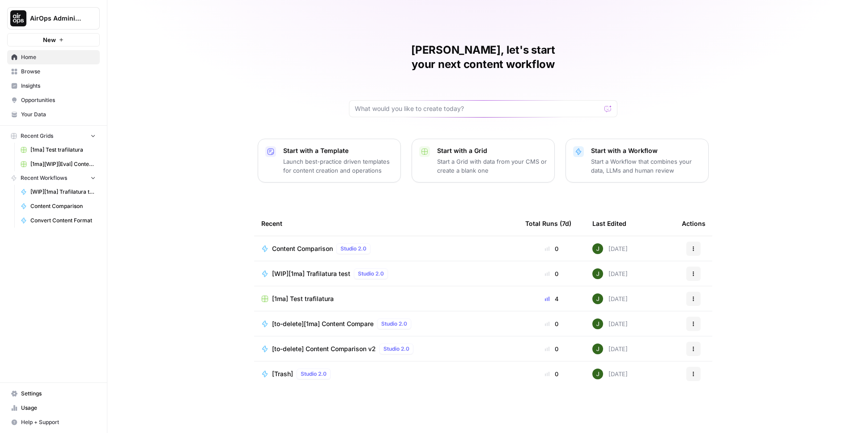
click at [69, 164] on span "[1ma][WIP][Eval] Content Compare Grid" at bounding box center [62, 164] width 65 height 8
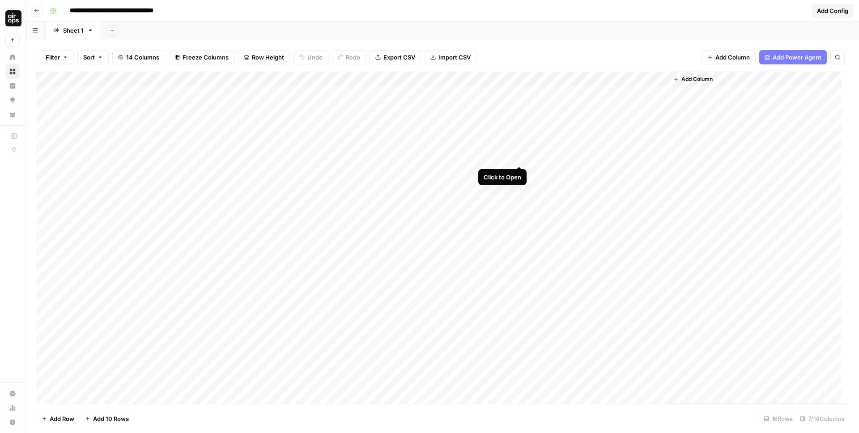
click at [520, 132] on div "Add Column" at bounding box center [442, 238] width 812 height 333
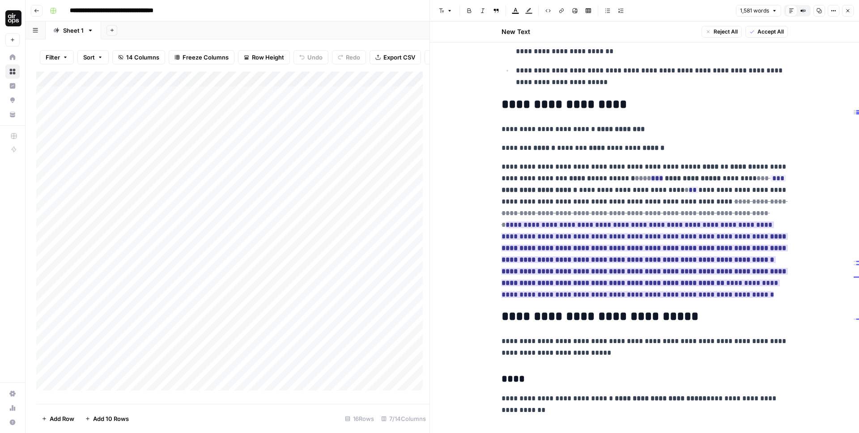
scroll to position [854, 0]
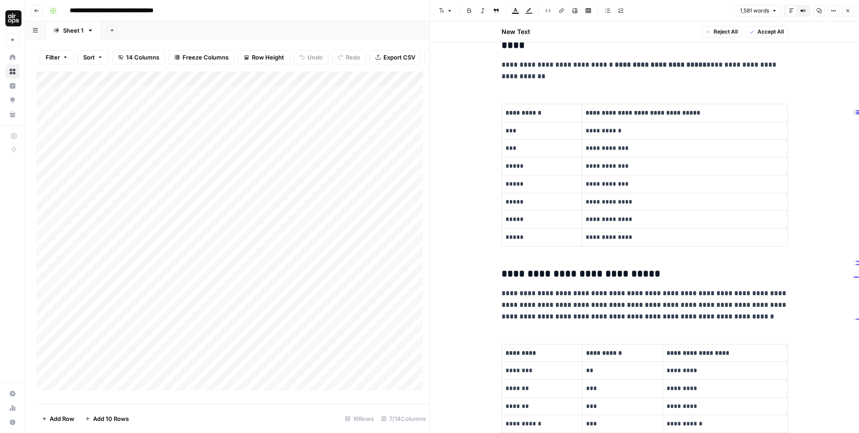
click at [657, 62] on strong "**********" at bounding box center [661, 64] width 92 height 7
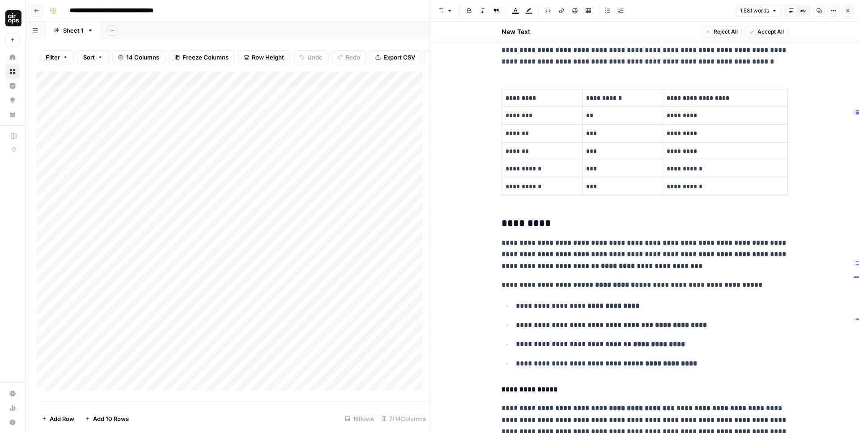
scroll to position [1201, 0]
